Goal: Transaction & Acquisition: Obtain resource

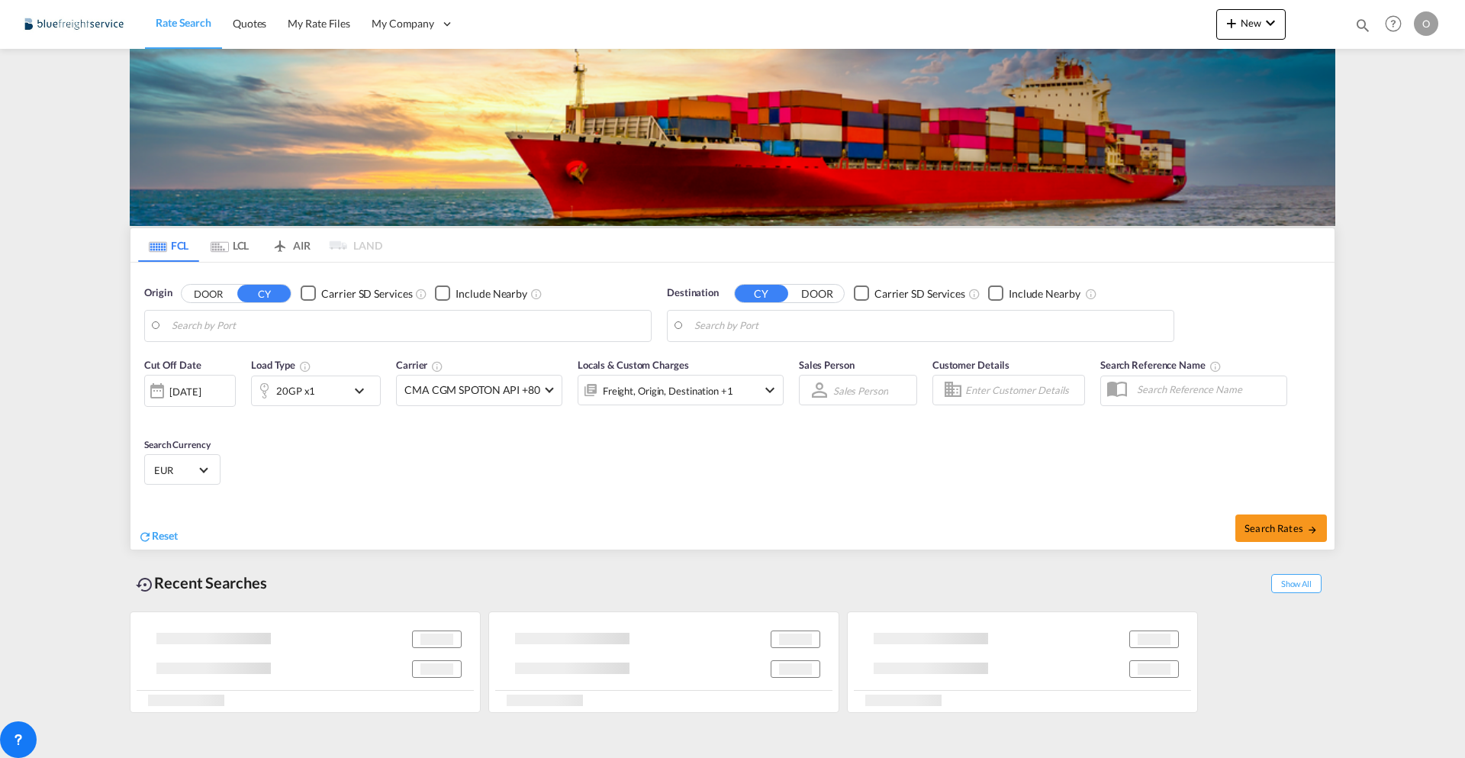
type input "[GEOGRAPHIC_DATA], [GEOGRAPHIC_DATA]"
type input "[GEOGRAPHIC_DATA], CRPMN"
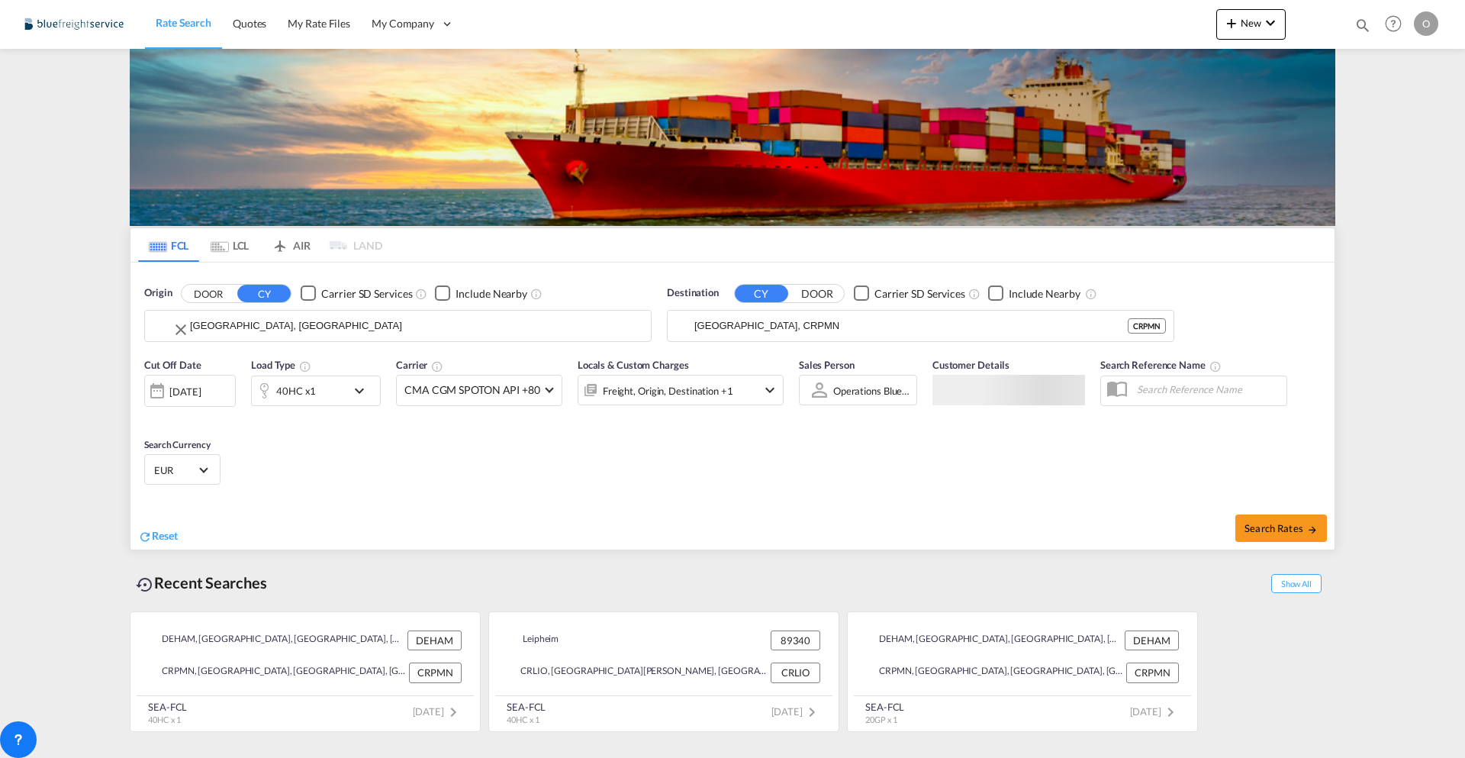
click at [267, 326] on input "[GEOGRAPHIC_DATA], [GEOGRAPHIC_DATA]" at bounding box center [416, 325] width 453 height 23
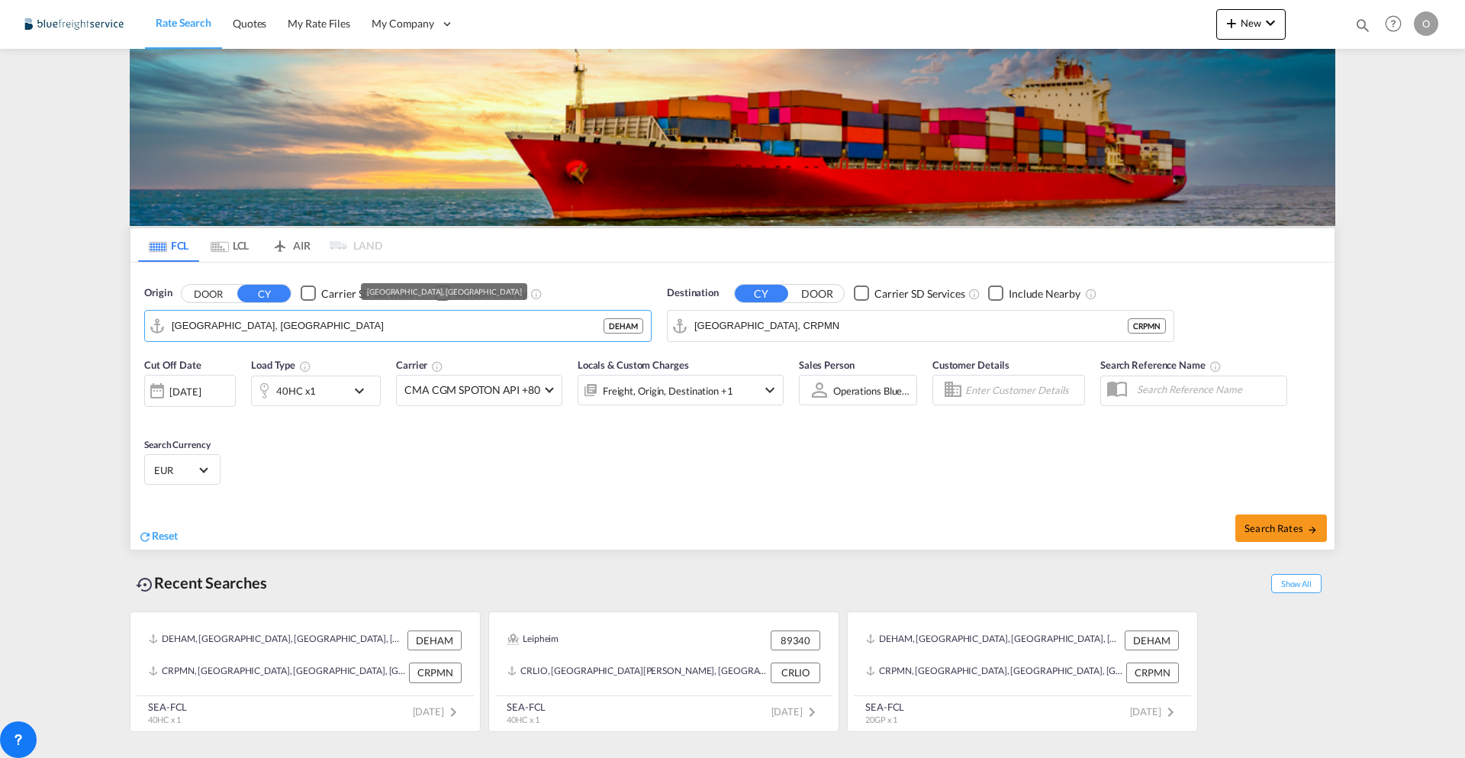
click at [211, 285] on button "DOOR" at bounding box center [208, 294] width 53 height 18
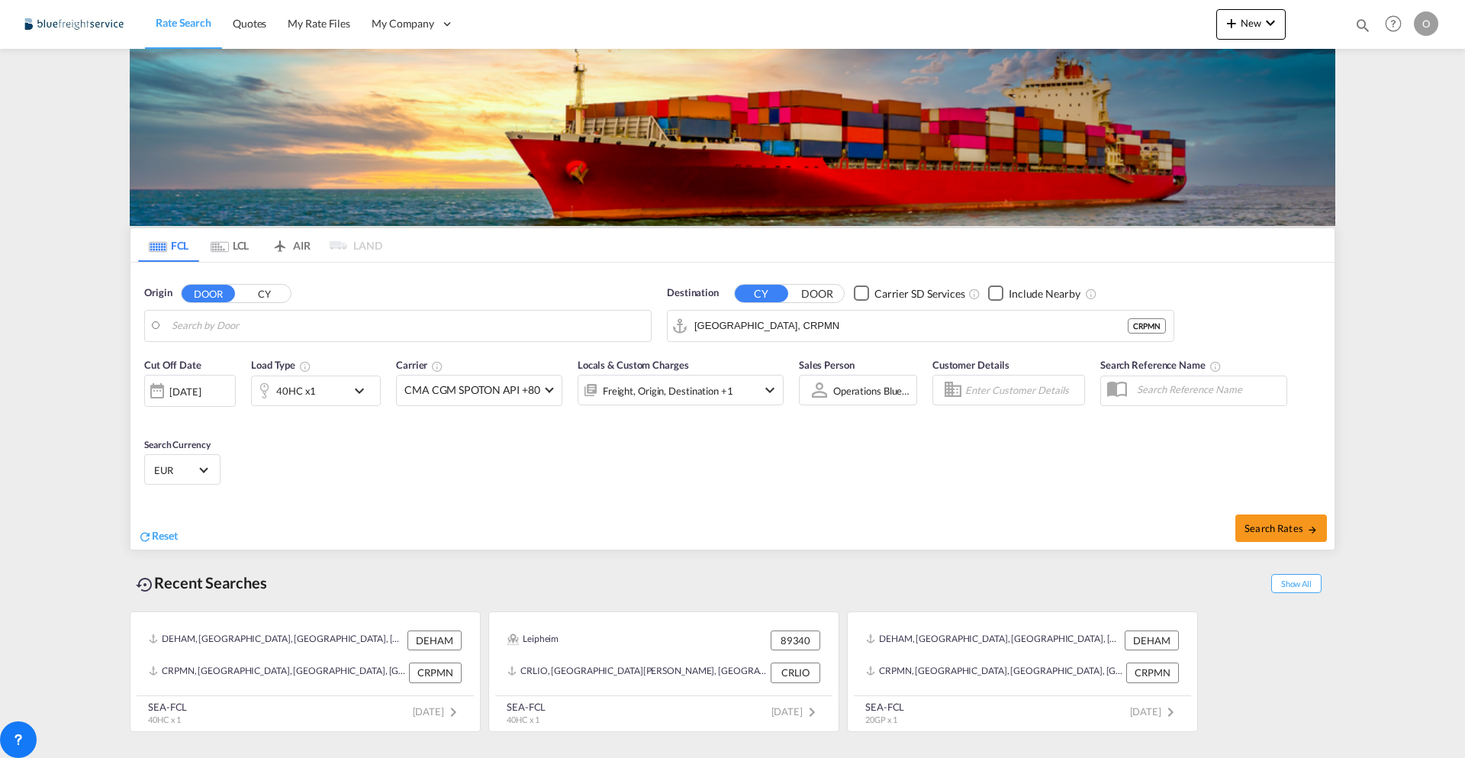
click at [243, 320] on body "Rate Search Quotes My Rate Files My Company Customers Users" at bounding box center [732, 379] width 1465 height 758
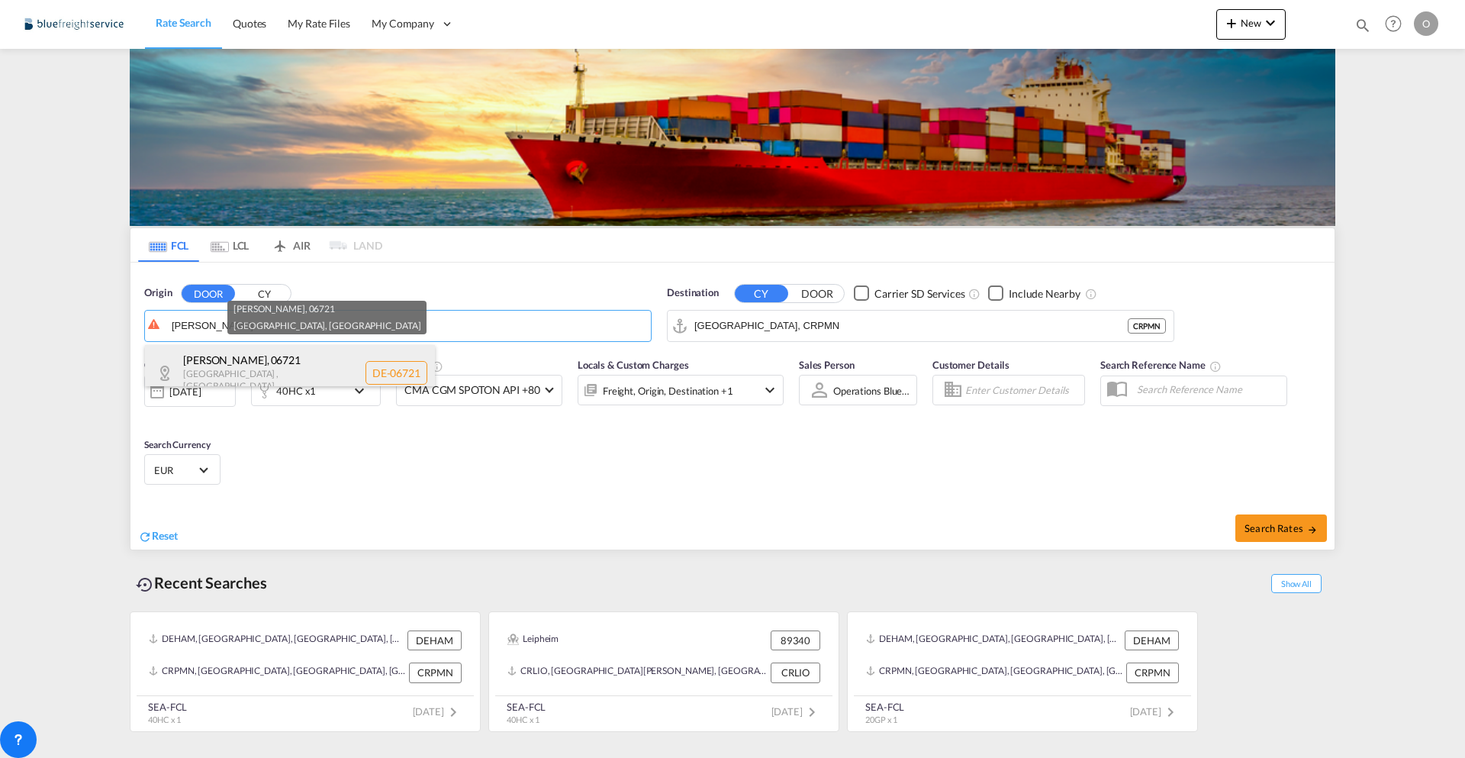
click at [265, 369] on div "Osterfeld , 06721 Sachsen-Anhalt , Germany DE-06721" at bounding box center [290, 373] width 290 height 56
type input "DE-06721, [GEOGRAPHIC_DATA], [GEOGRAPHIC_DATA]"
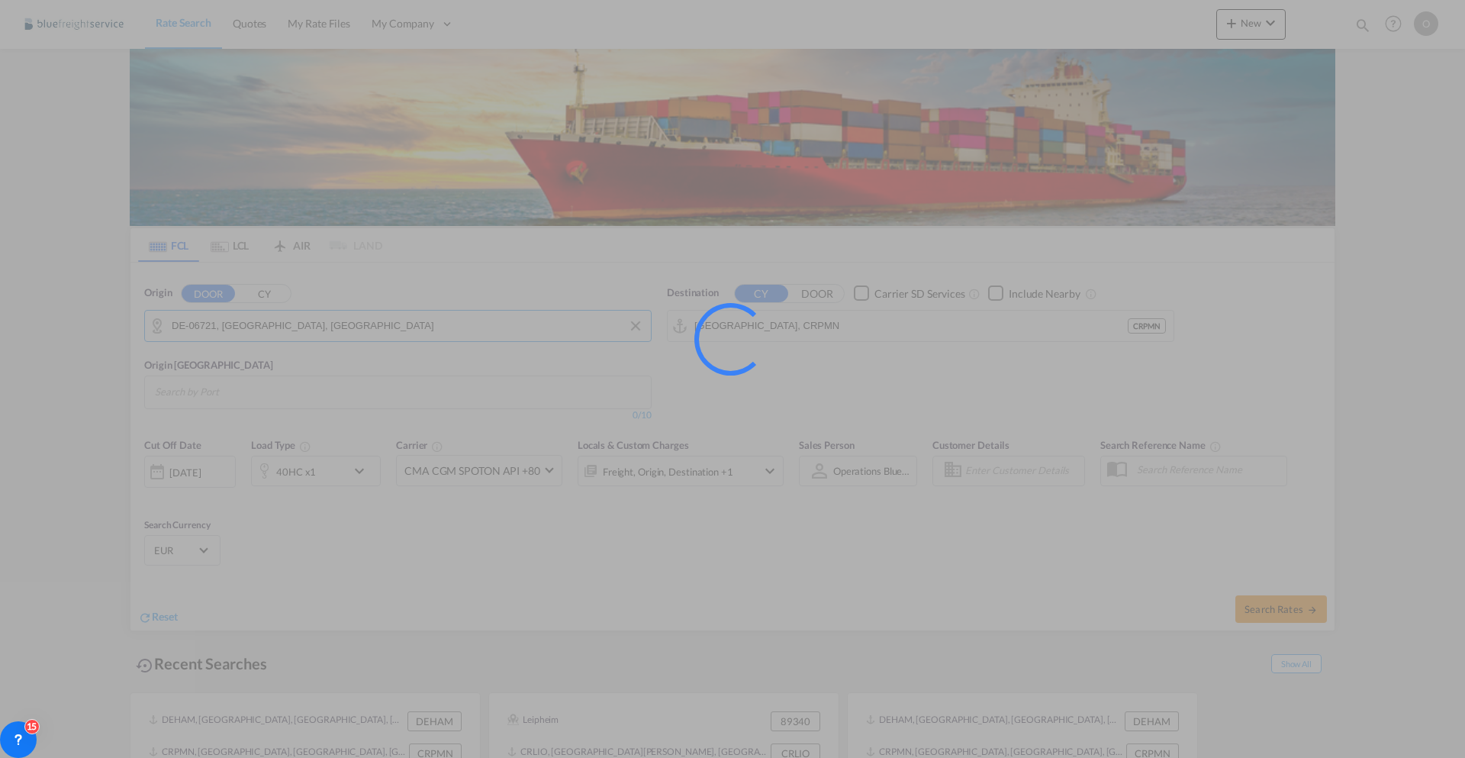
click at [862, 327] on input "Puerto Moin, CRPMN" at bounding box center [910, 325] width 433 height 23
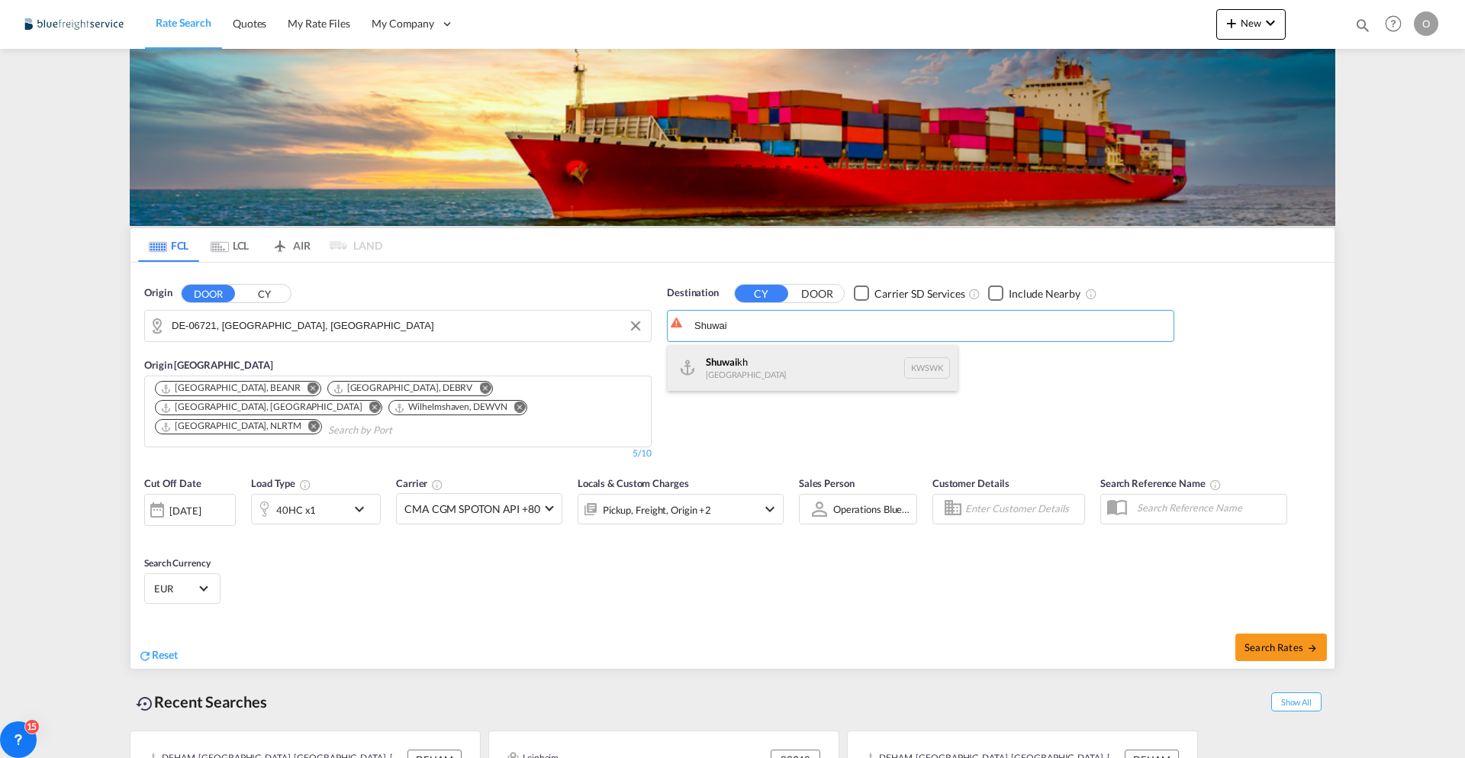
click at [780, 361] on div "Shuwai kh Kuwait KWSWK" at bounding box center [813, 368] width 290 height 46
type input "Shuwaikh, KWSWK"
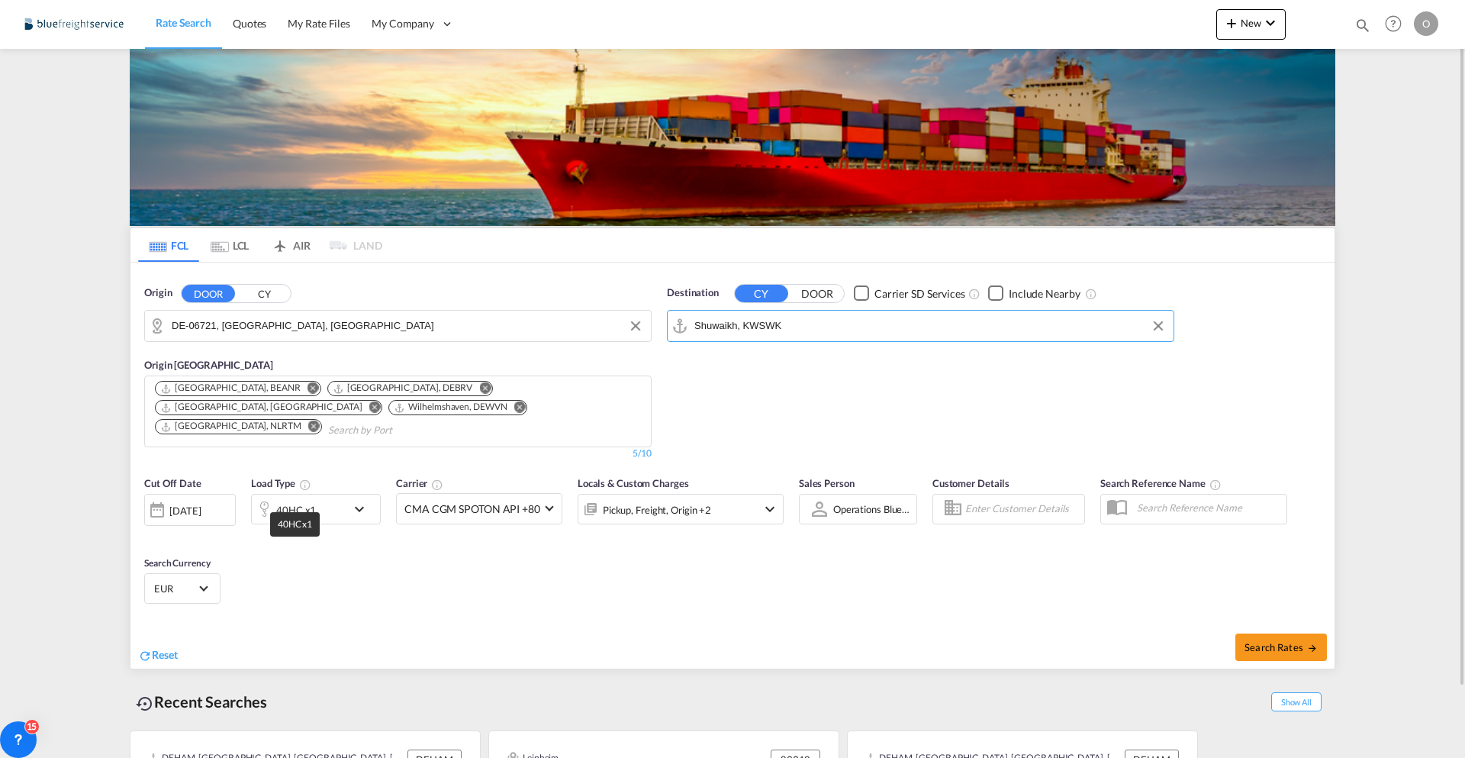
click at [326, 494] on div "40HC x1" at bounding box center [299, 509] width 95 height 31
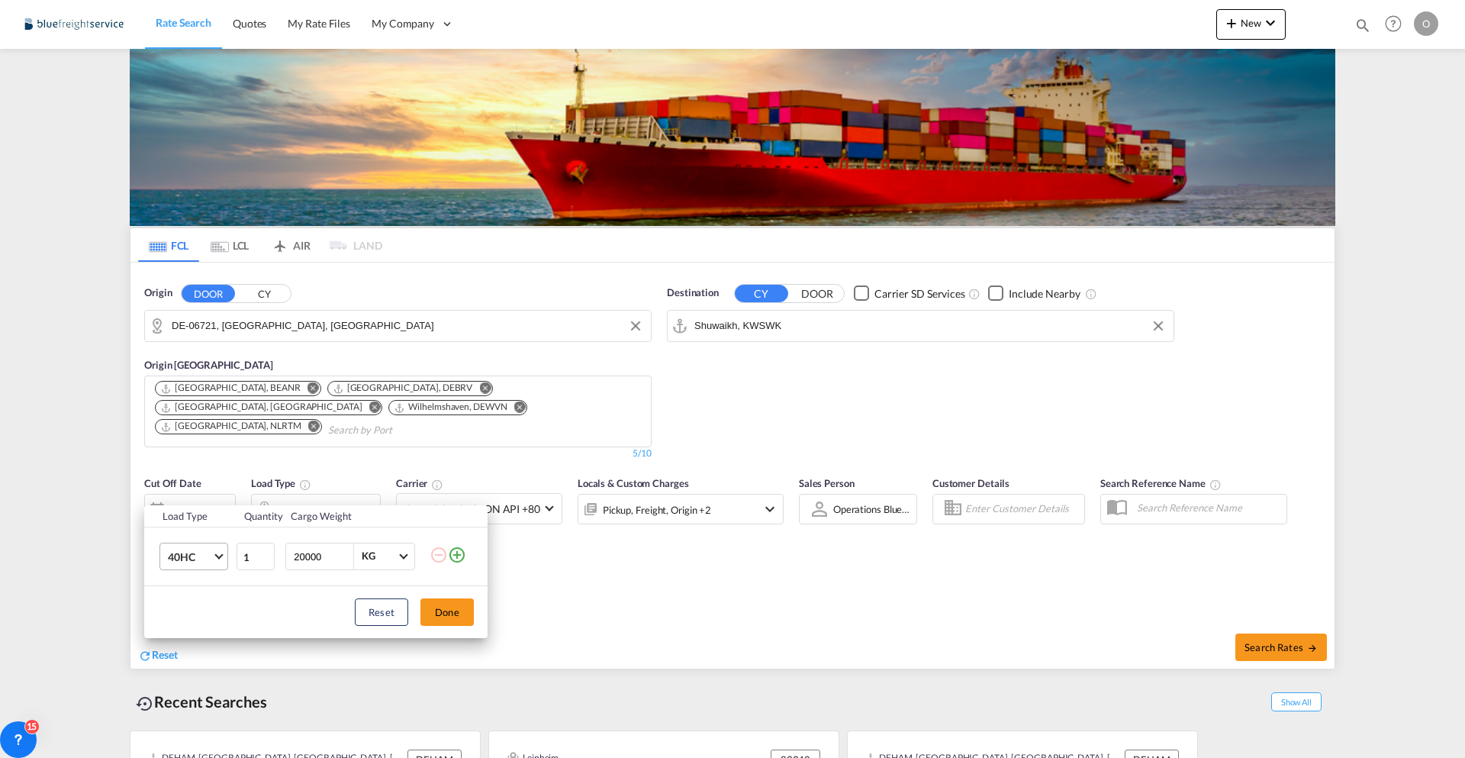
click at [225, 560] on md-select-value "40HC" at bounding box center [196, 556] width 61 height 26
click at [194, 487] on div "20GP" at bounding box center [181, 483] width 27 height 15
drag, startPoint x: 328, startPoint y: 561, endPoint x: 256, endPoint y: 561, distance: 72.5
click at [256, 561] on tr "20GP 1 20000 KG KG" at bounding box center [315, 556] width 343 height 59
type input "15000"
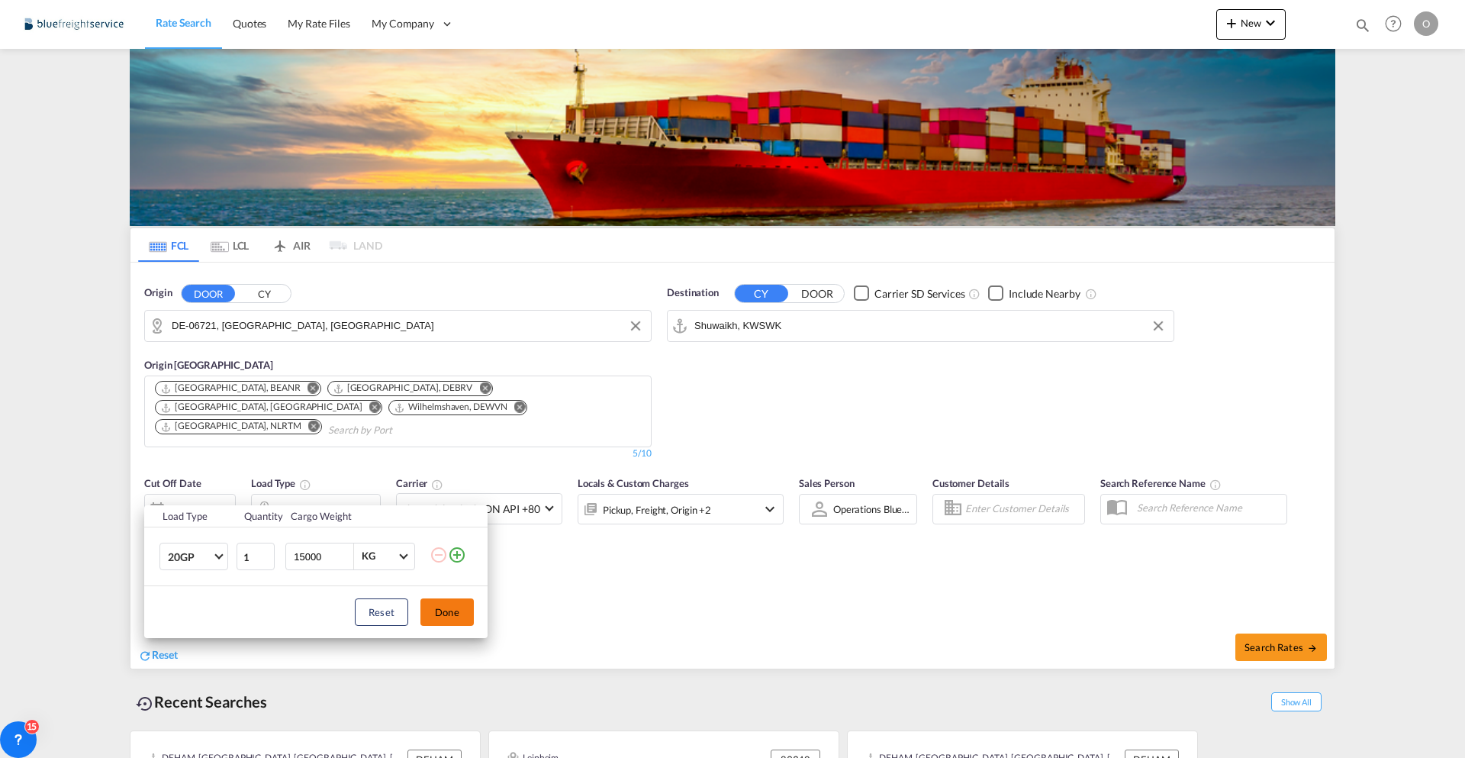
click at [442, 619] on button "Done" at bounding box center [446, 611] width 53 height 27
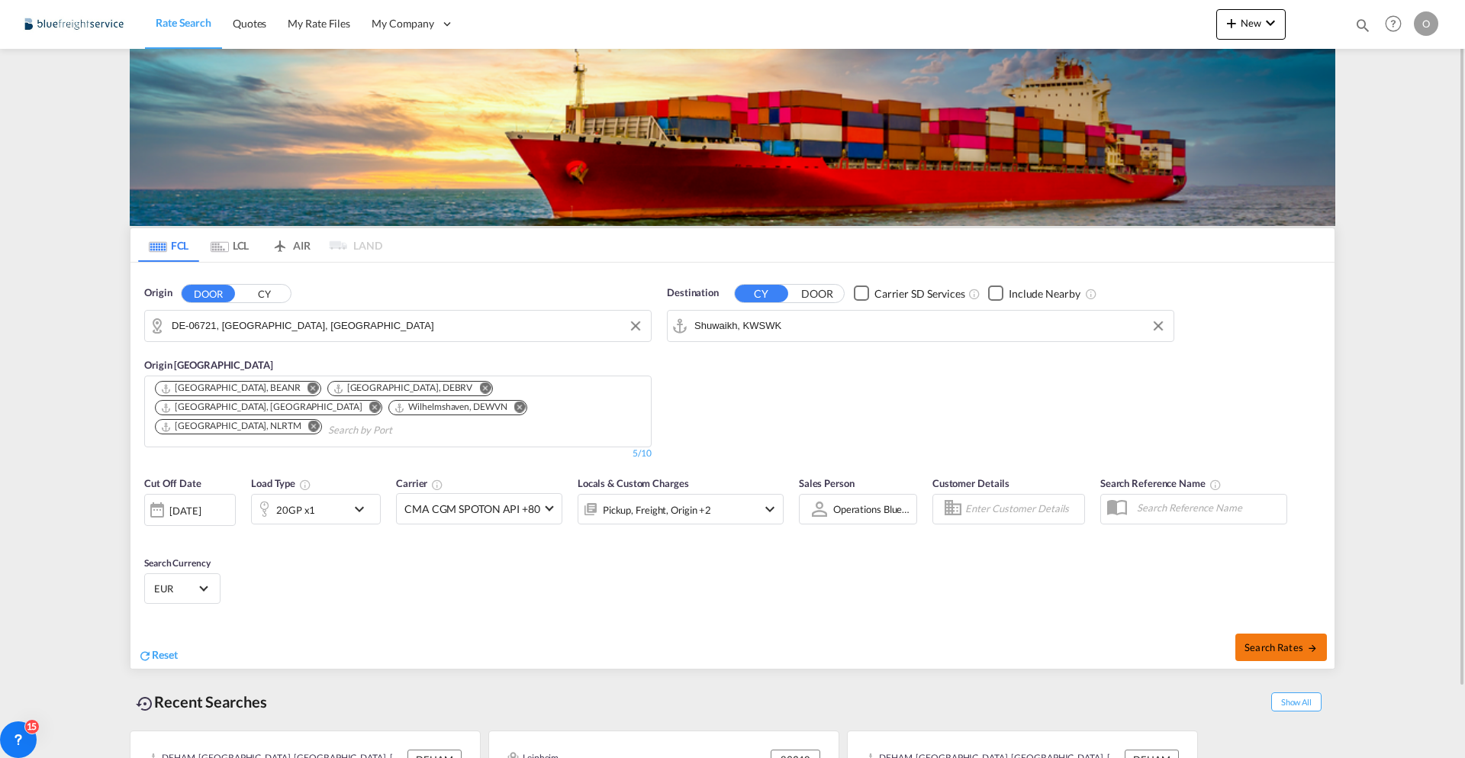
click at [1285, 641] on span "Search Rates" at bounding box center [1280, 647] width 73 height 12
type input "06721 to KWSWK / 28 Aug 2025"
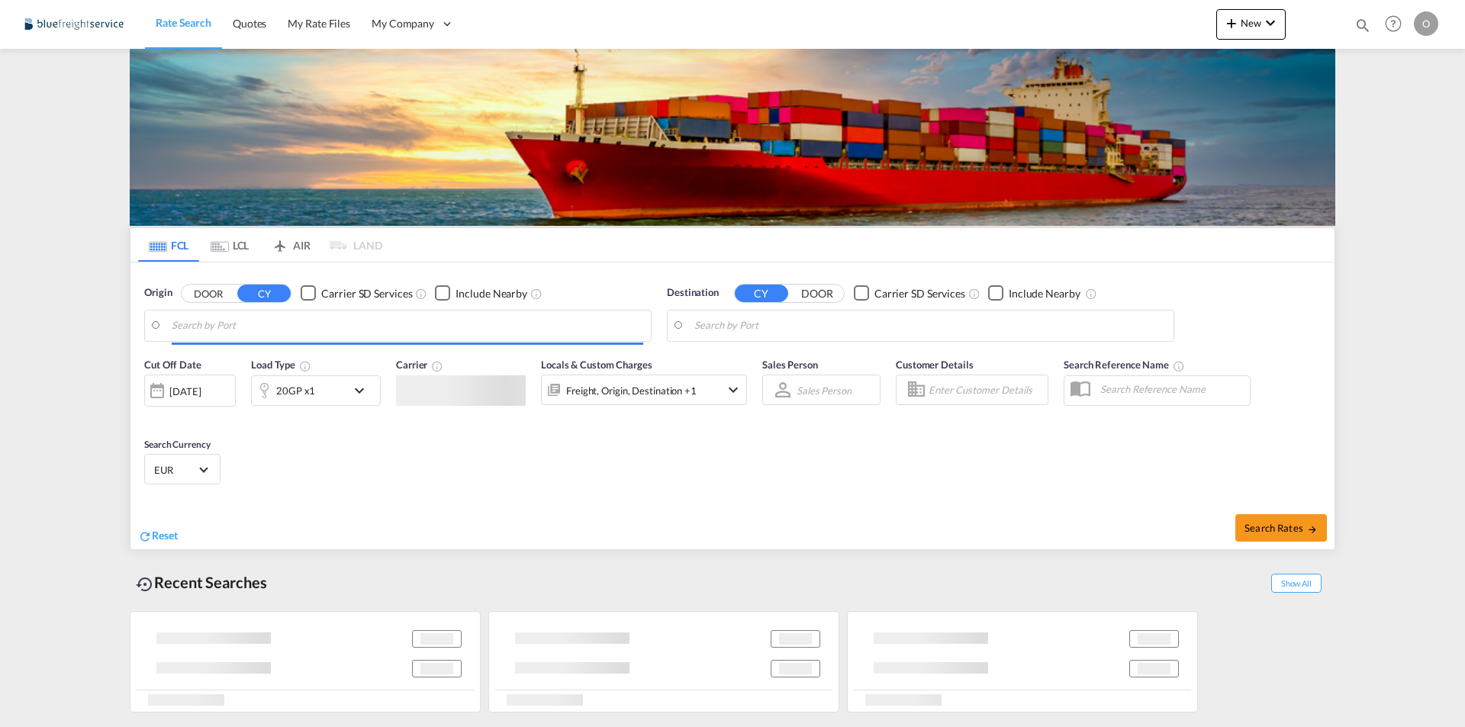
type input "DE-06721, [GEOGRAPHIC_DATA], [GEOGRAPHIC_DATA]"
type input "Shuwaikh, KWSWK"
